Goal: Task Accomplishment & Management: Manage account settings

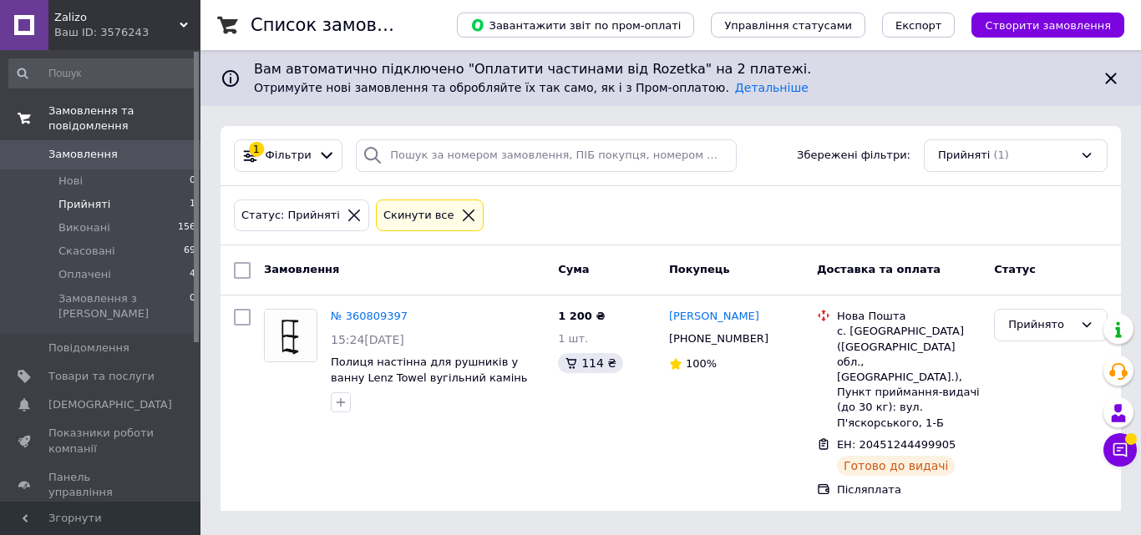
click at [89, 109] on span "Замовлення та повідомлення" at bounding box center [124, 119] width 152 height 30
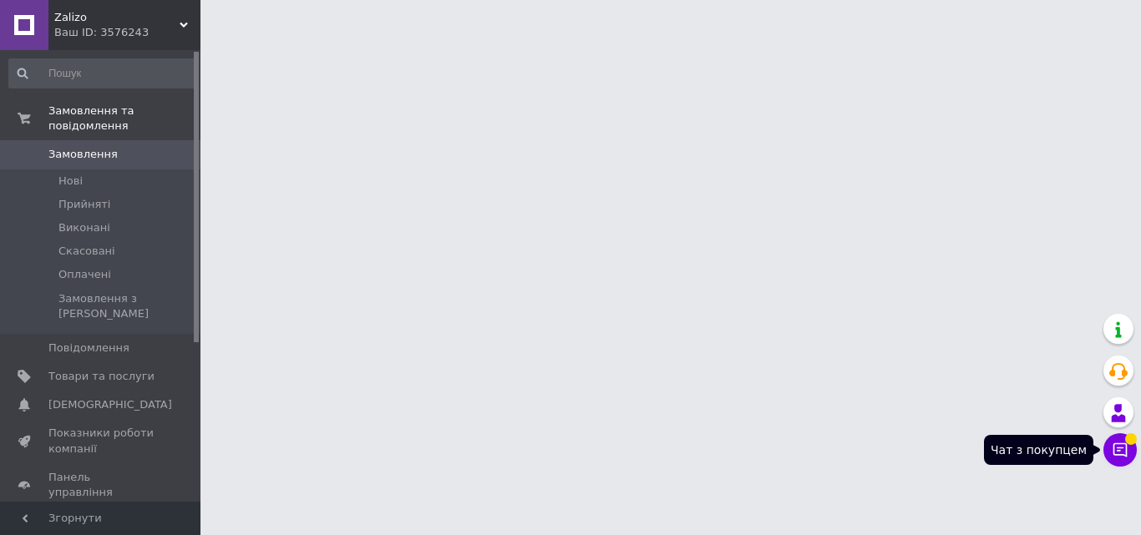
click at [1111, 442] on button "Чат з покупцем" at bounding box center [1120, 450] width 33 height 33
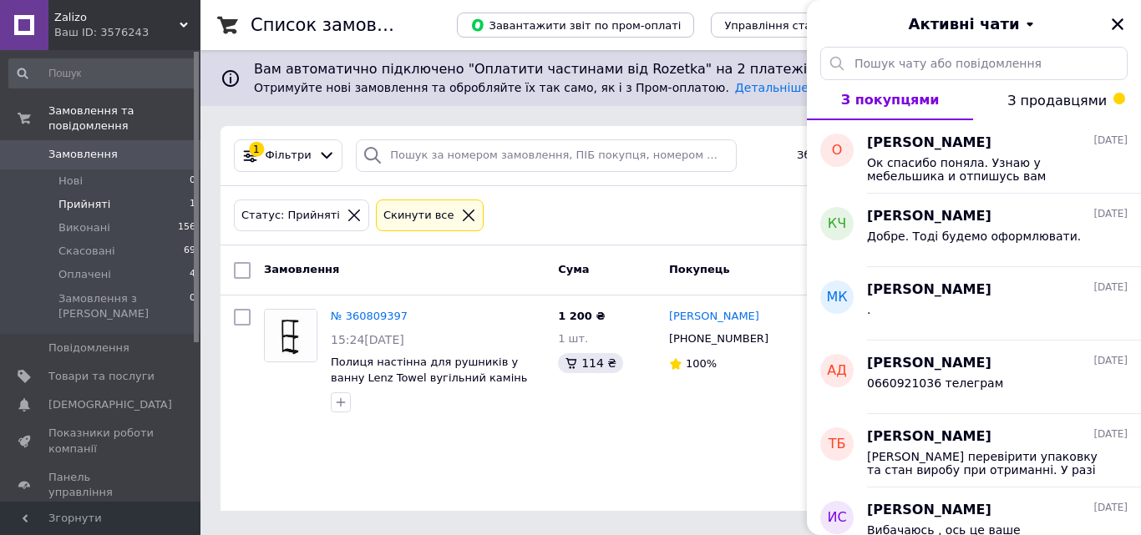
click at [1087, 94] on span "З продавцями" at bounding box center [1056, 101] width 99 height 16
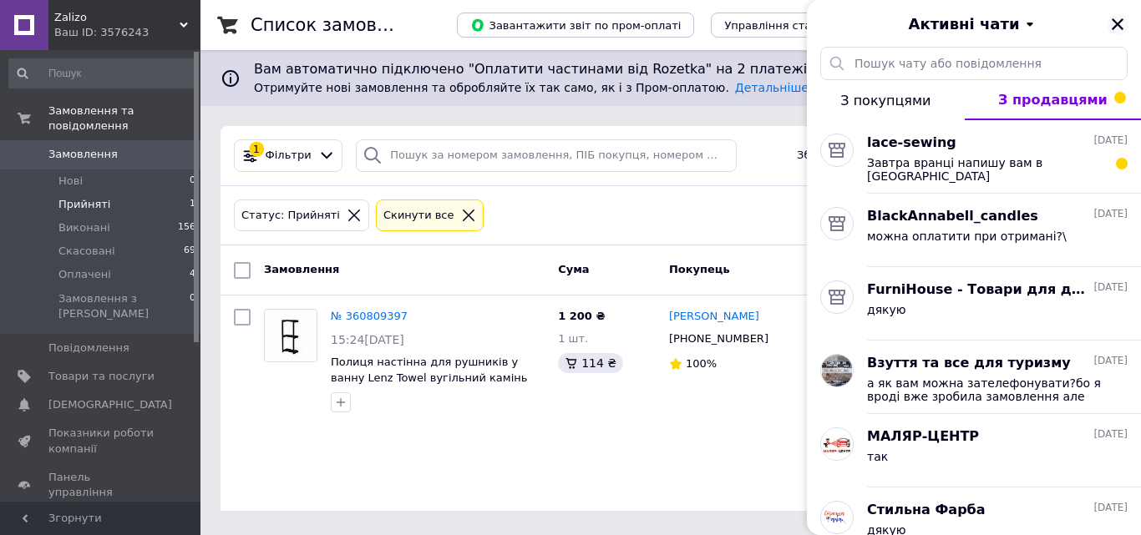
click at [1112, 31] on icon "Закрити" at bounding box center [1117, 24] width 15 height 15
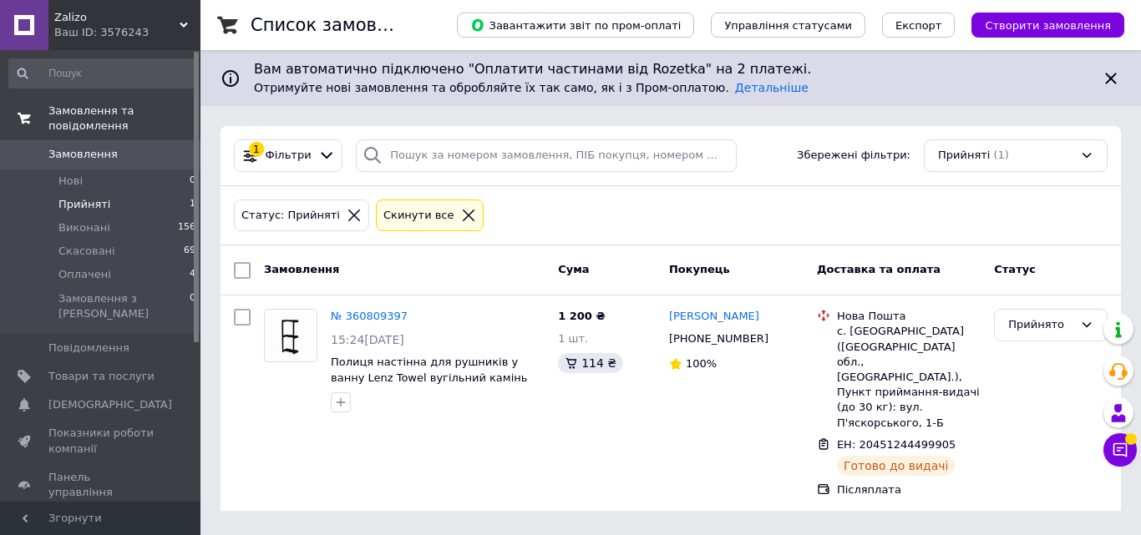
click at [85, 113] on span "Замовлення та повідомлення" at bounding box center [124, 119] width 152 height 30
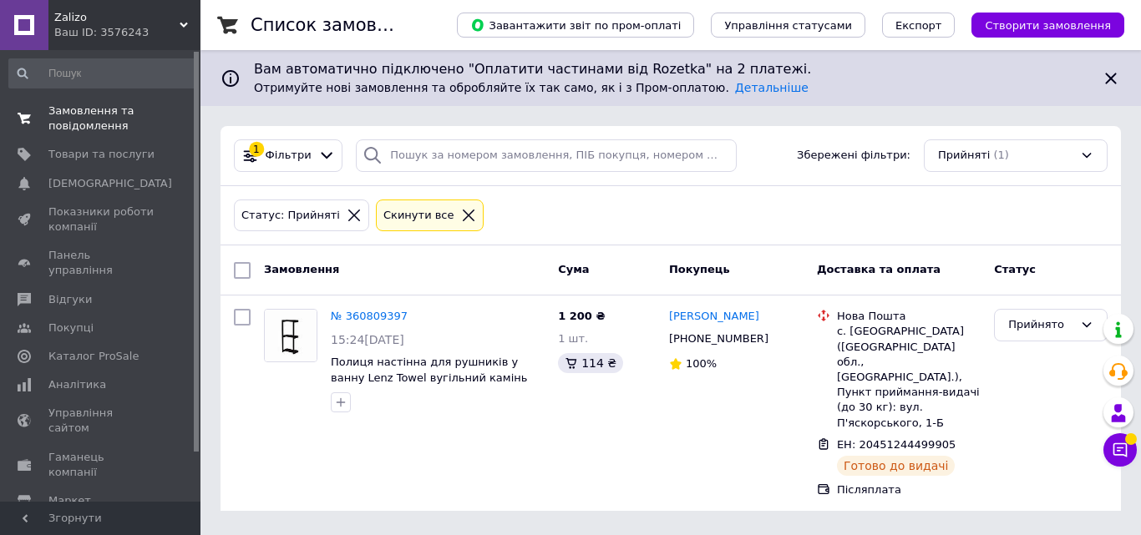
click at [102, 118] on span "Замовлення та повідомлення" at bounding box center [101, 119] width 106 height 30
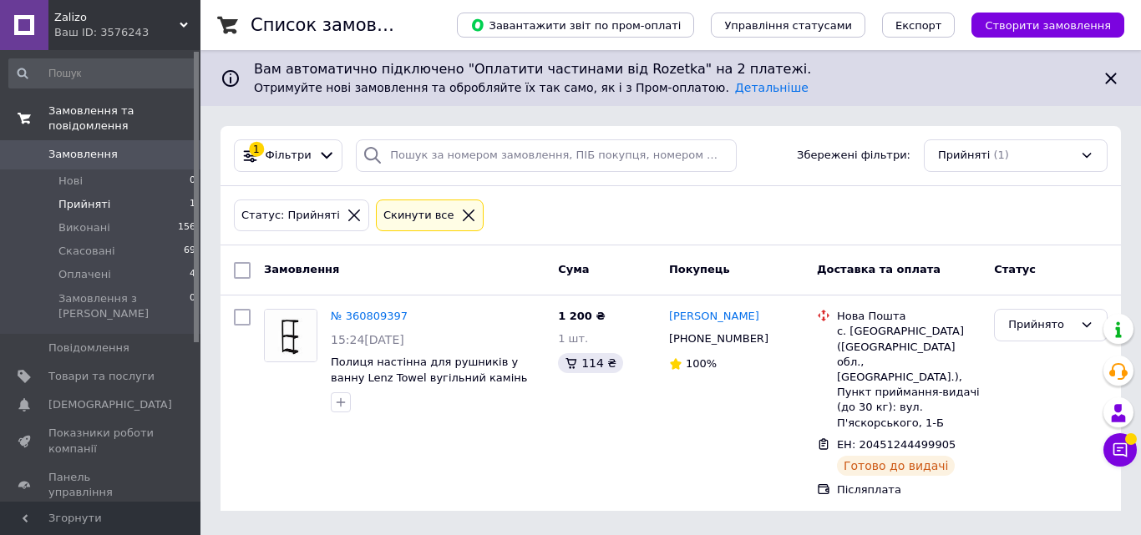
click at [84, 122] on link "Замовлення та повідомлення" at bounding box center [102, 118] width 205 height 43
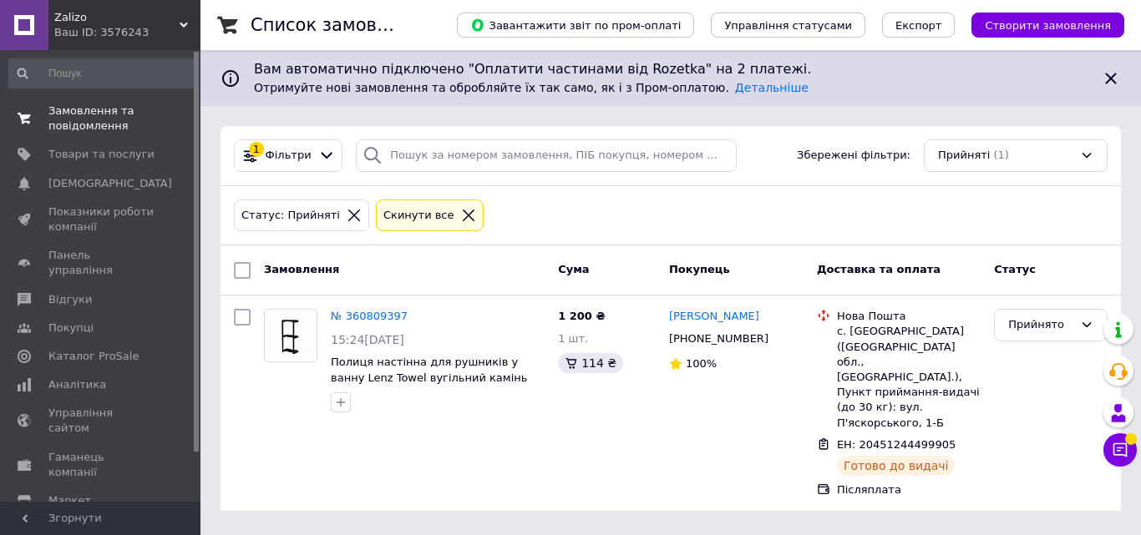
click at [136, 124] on span "Замовлення та повідомлення" at bounding box center [101, 119] width 106 height 30
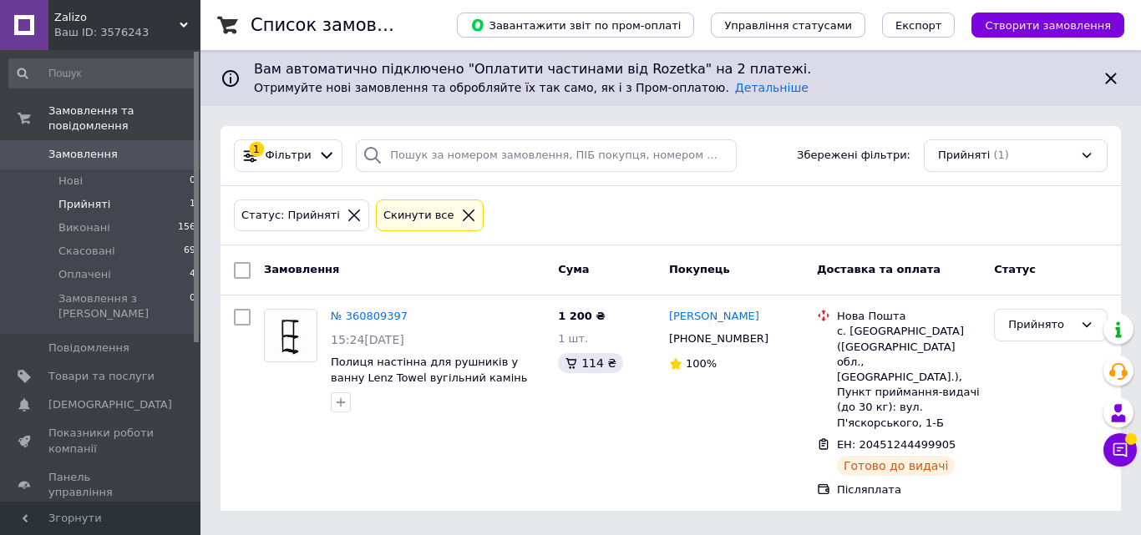
click at [112, 193] on li "Прийняті 1" at bounding box center [102, 204] width 205 height 23
